Goal: Navigation & Orientation: Find specific page/section

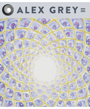
scroll to position [1540, 0]
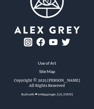
click at [56, 96] on link "Wappinger, [US_STATE]" at bounding box center [57, 95] width 32 height 4
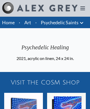
click at [8, 22] on link "Home" at bounding box center [8, 23] width 13 height 6
